Goal: Navigation & Orientation: Find specific page/section

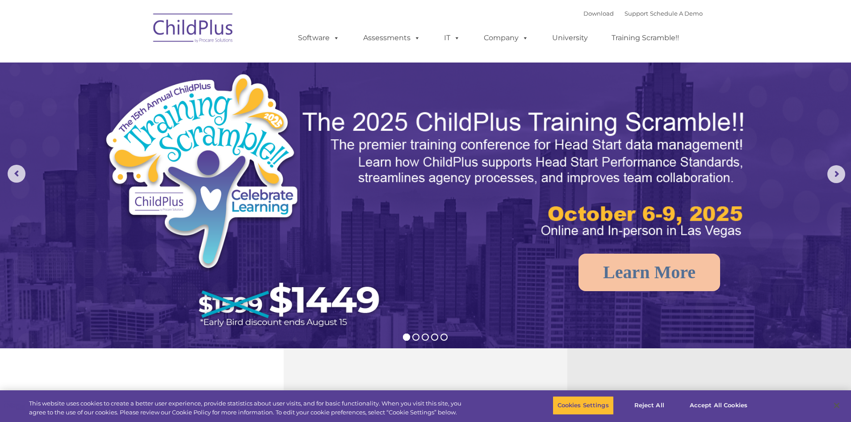
select select "MEDIUM"
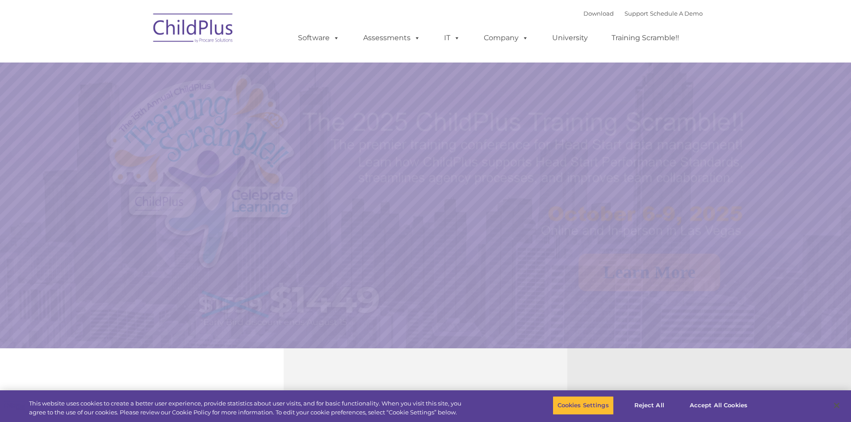
select select "MEDIUM"
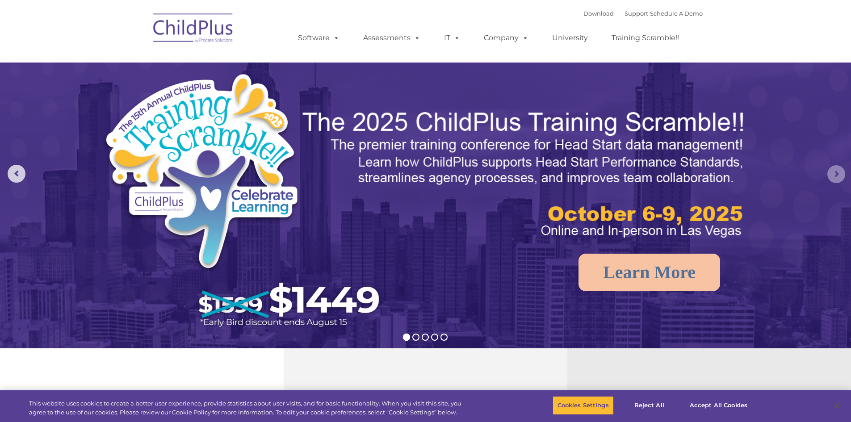
click at [837, 169] on rs-arrow at bounding box center [837, 174] width 18 height 18
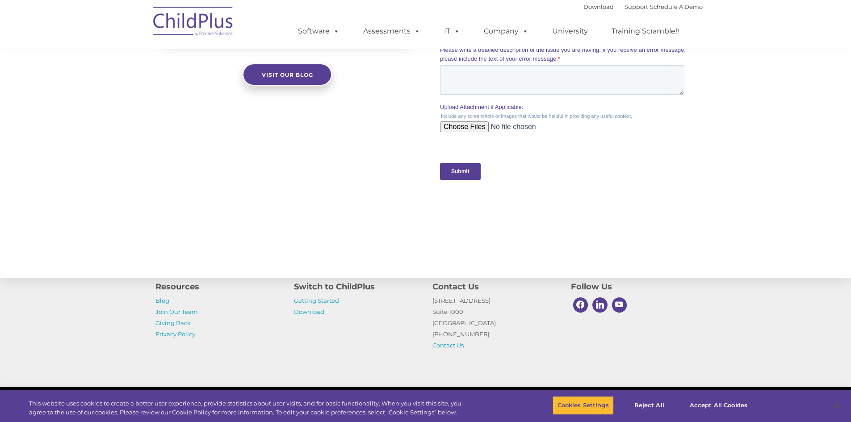
scroll to position [862, 0]
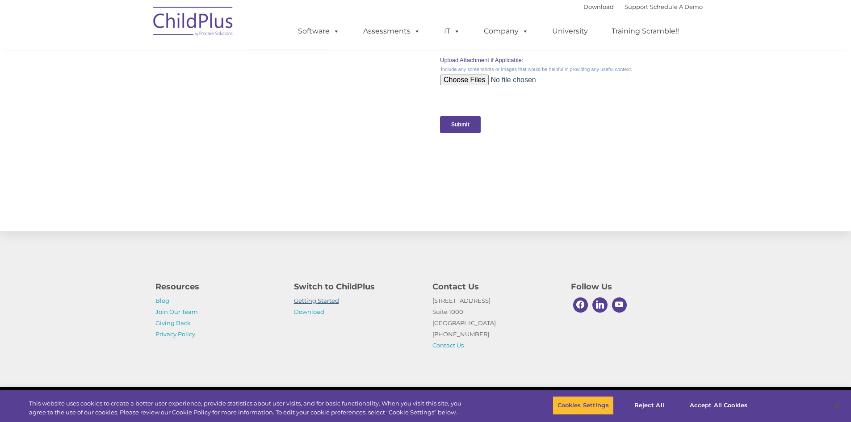
click at [333, 302] on link "Getting Started" at bounding box center [316, 300] width 45 height 7
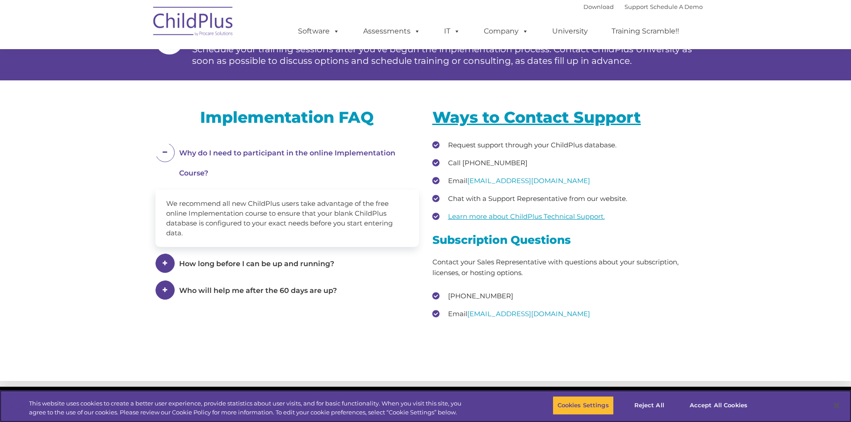
scroll to position [1302, 0]
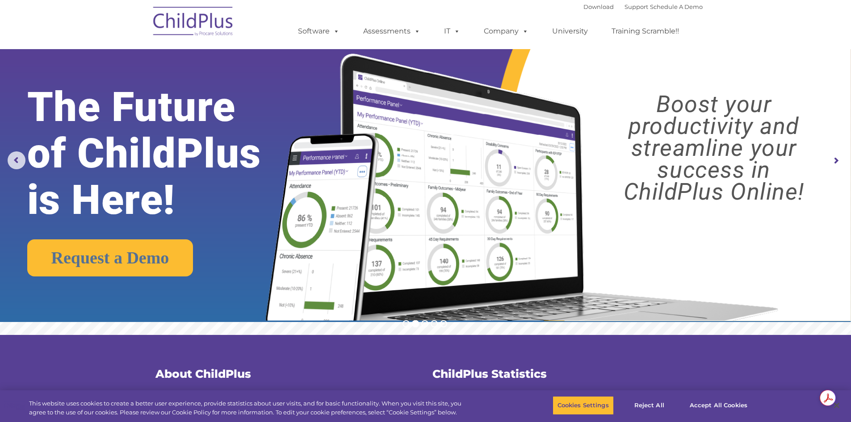
click at [212, 32] on img at bounding box center [193, 22] width 89 height 45
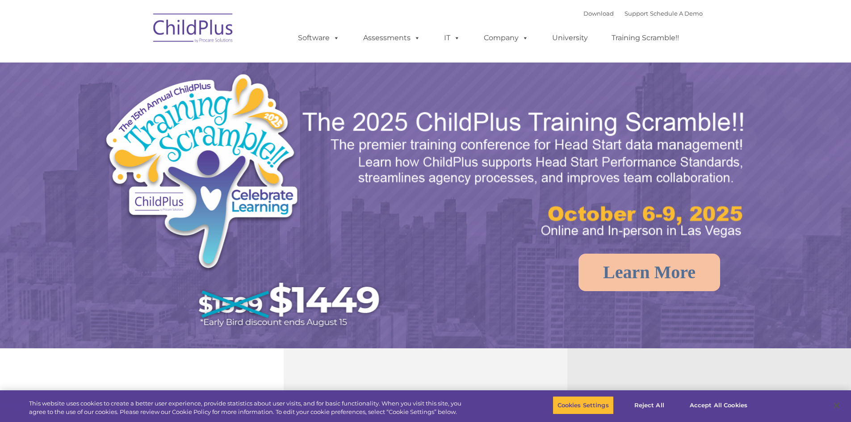
select select "MEDIUM"
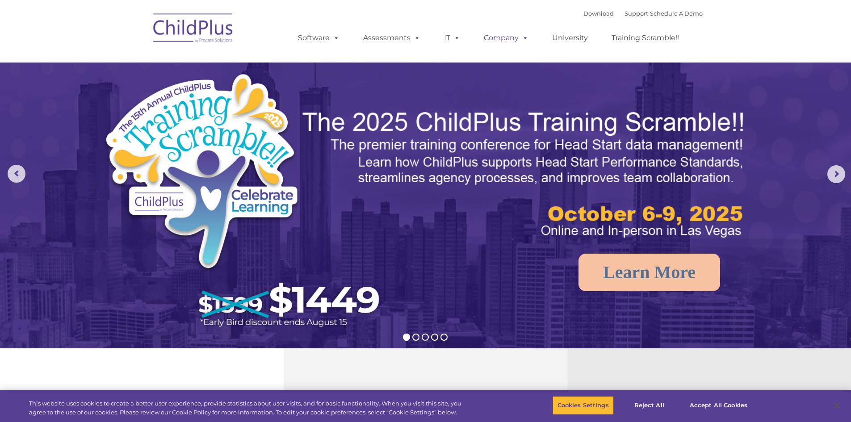
click at [514, 38] on link "Company" at bounding box center [506, 38] width 63 height 18
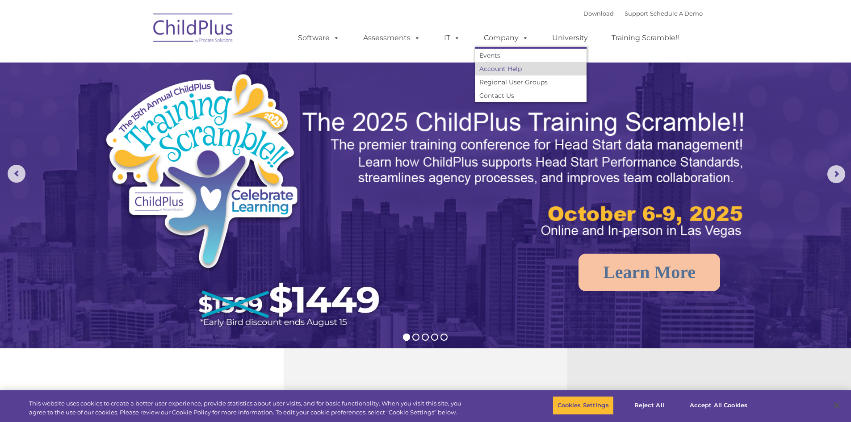
click at [500, 67] on link "Account Help" at bounding box center [531, 68] width 112 height 13
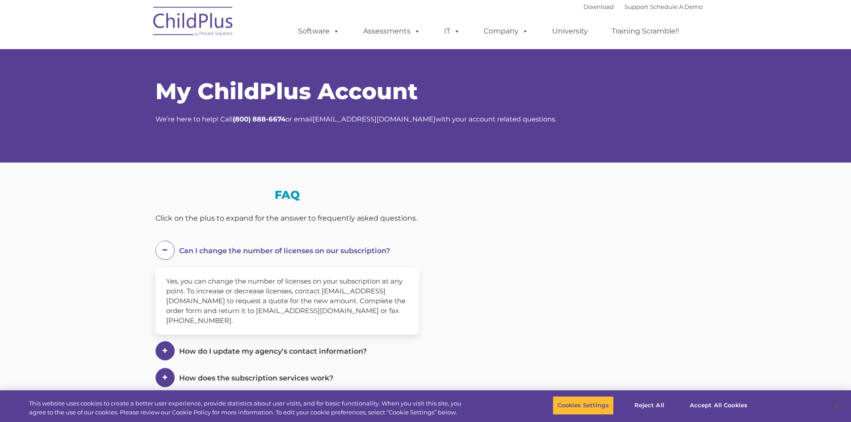
select select "MEDIUM"
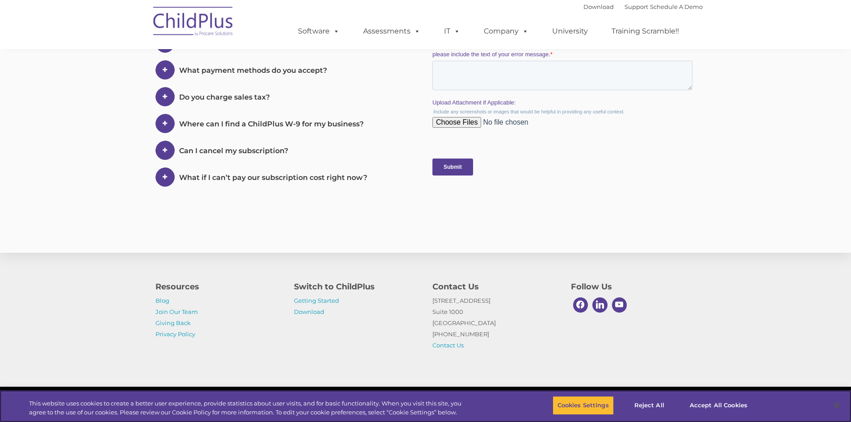
scroll to position [437, 0]
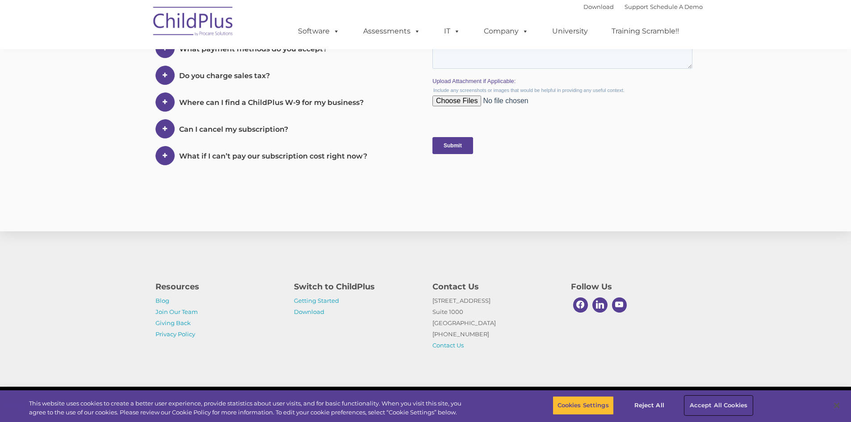
click at [714, 404] on button "Accept All Cookies" at bounding box center [718, 405] width 67 height 19
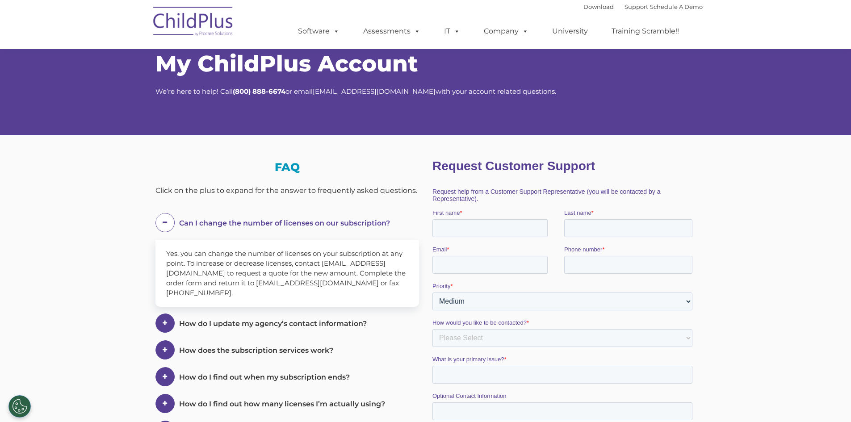
scroll to position [0, 0]
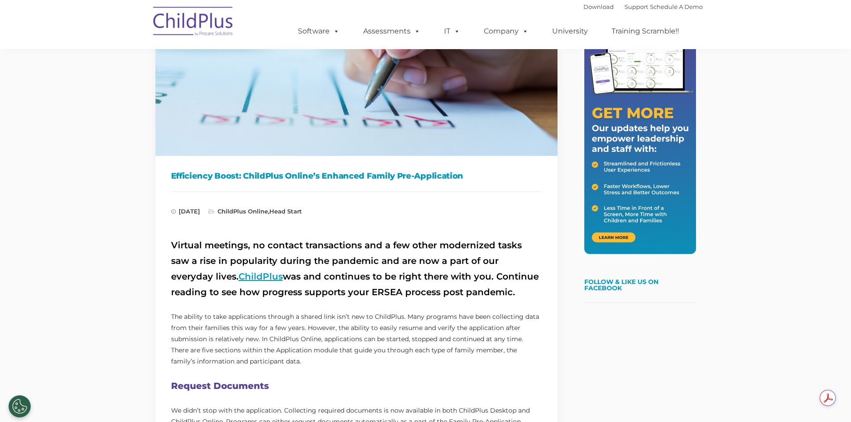
scroll to position [134, 0]
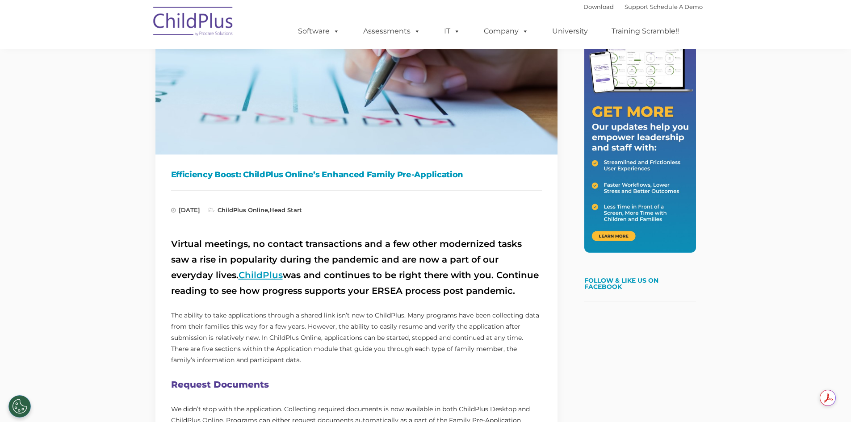
click at [239, 271] on link "ChildPlus" at bounding box center [261, 275] width 44 height 11
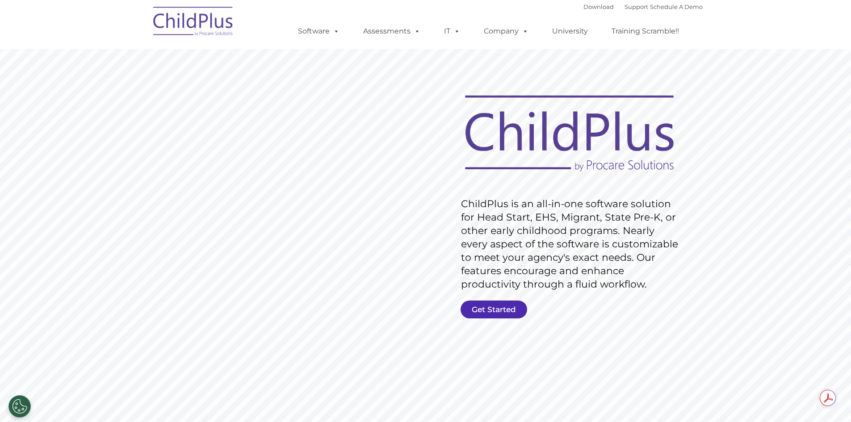
click at [507, 306] on link "Get Started" at bounding box center [494, 310] width 67 height 18
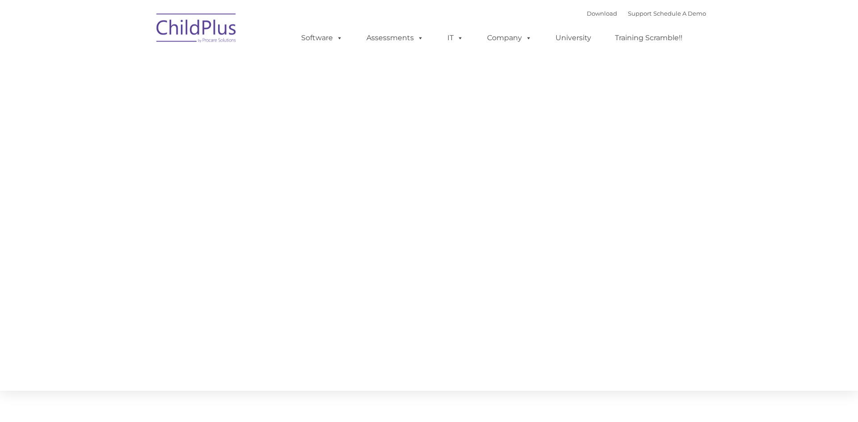
type input ""
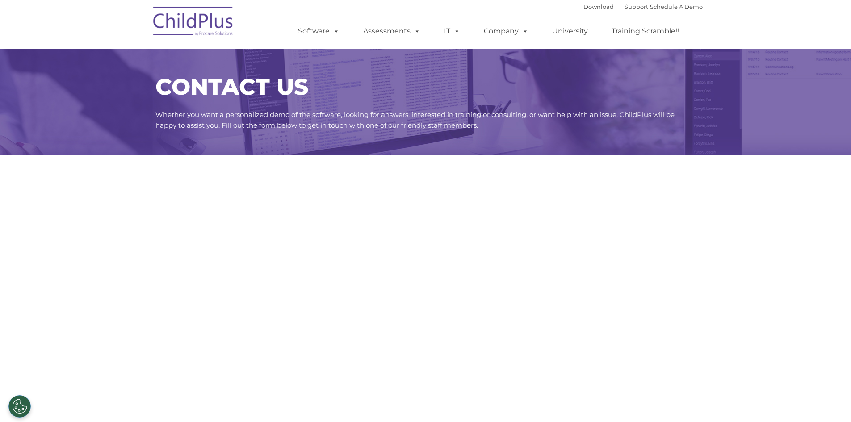
select select "MEDIUM"
